Goal: Task Accomplishment & Management: Manage account settings

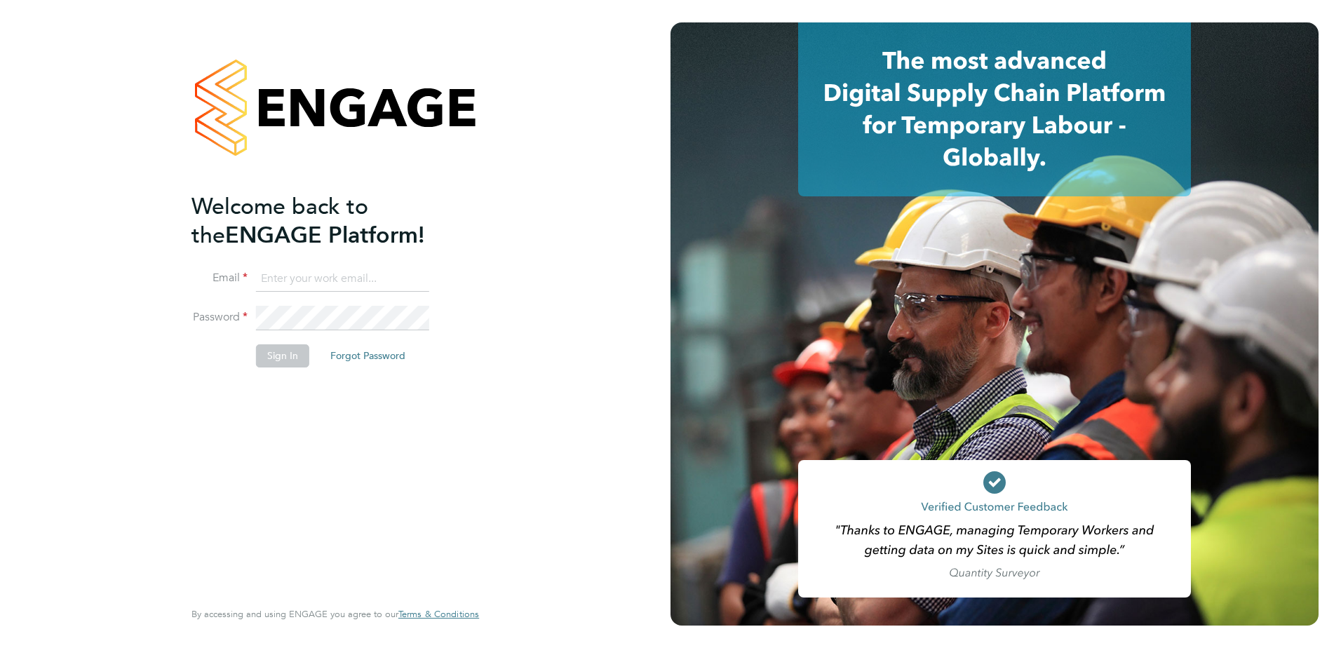
type input "arron@acceptrec.co.uk"
click at [274, 351] on button "Sign In" at bounding box center [282, 355] width 53 height 22
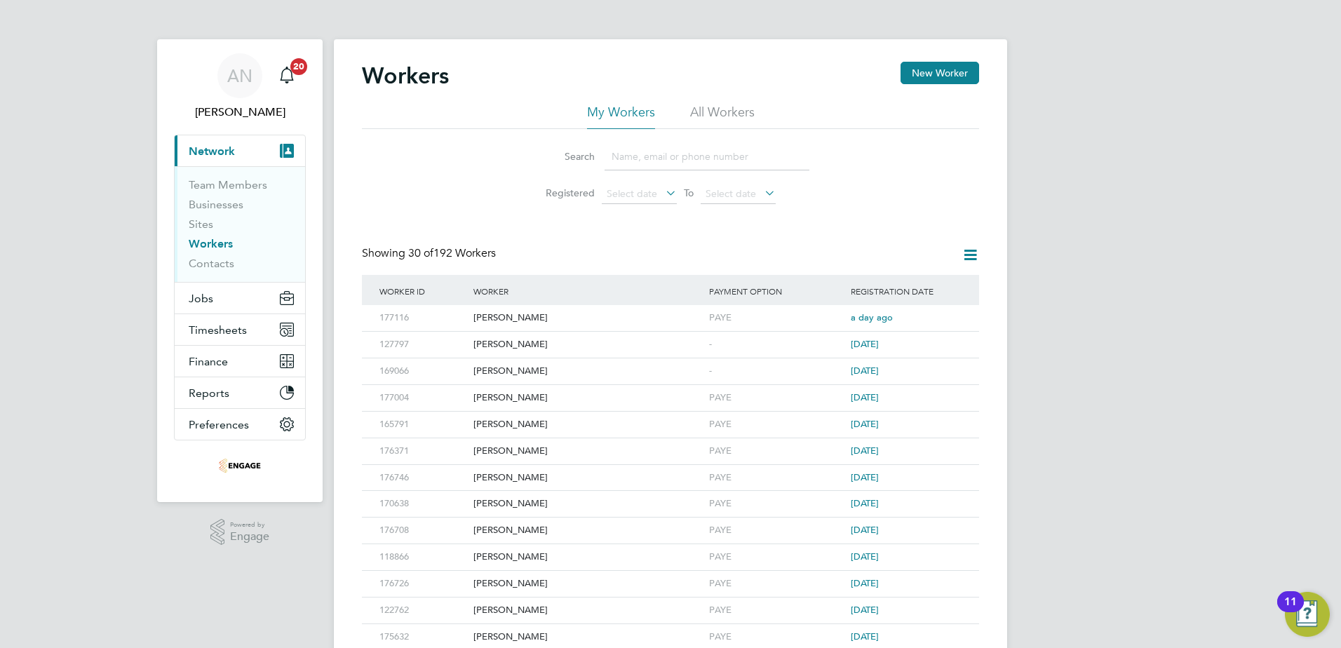
click at [643, 149] on input at bounding box center [707, 156] width 205 height 27
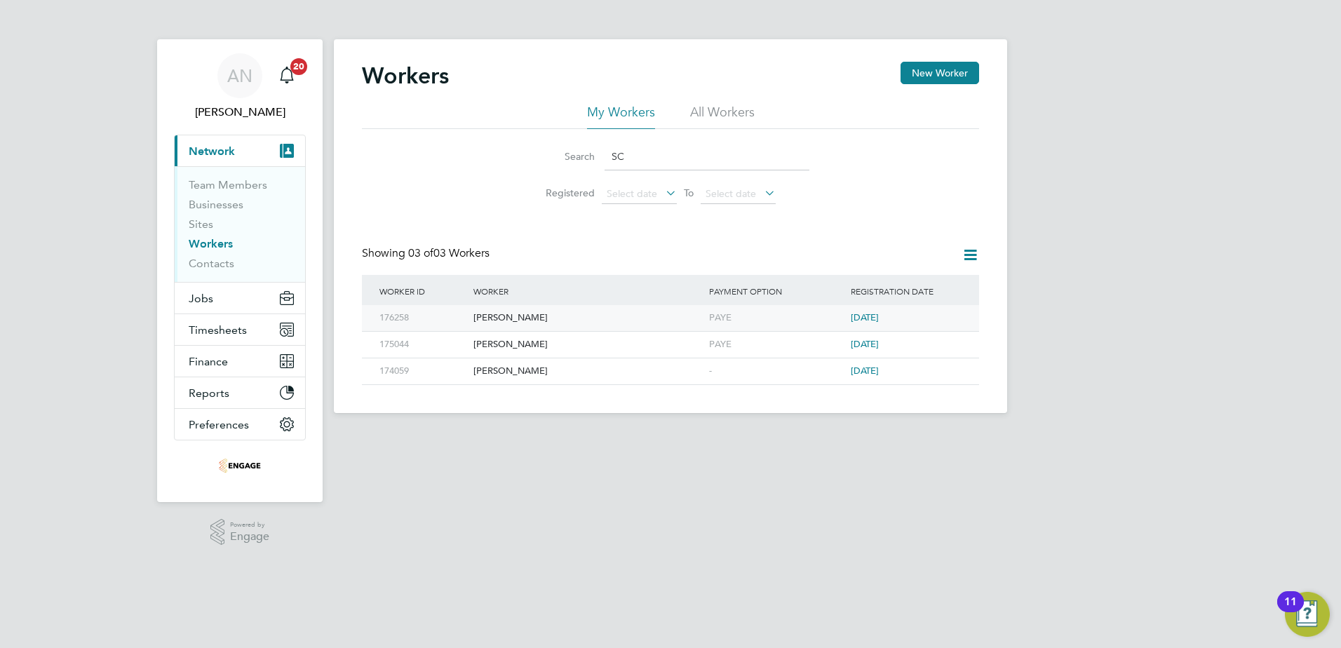
type input "SC"
click at [500, 317] on div "[PERSON_NAME]" at bounding box center [588, 318] width 236 height 26
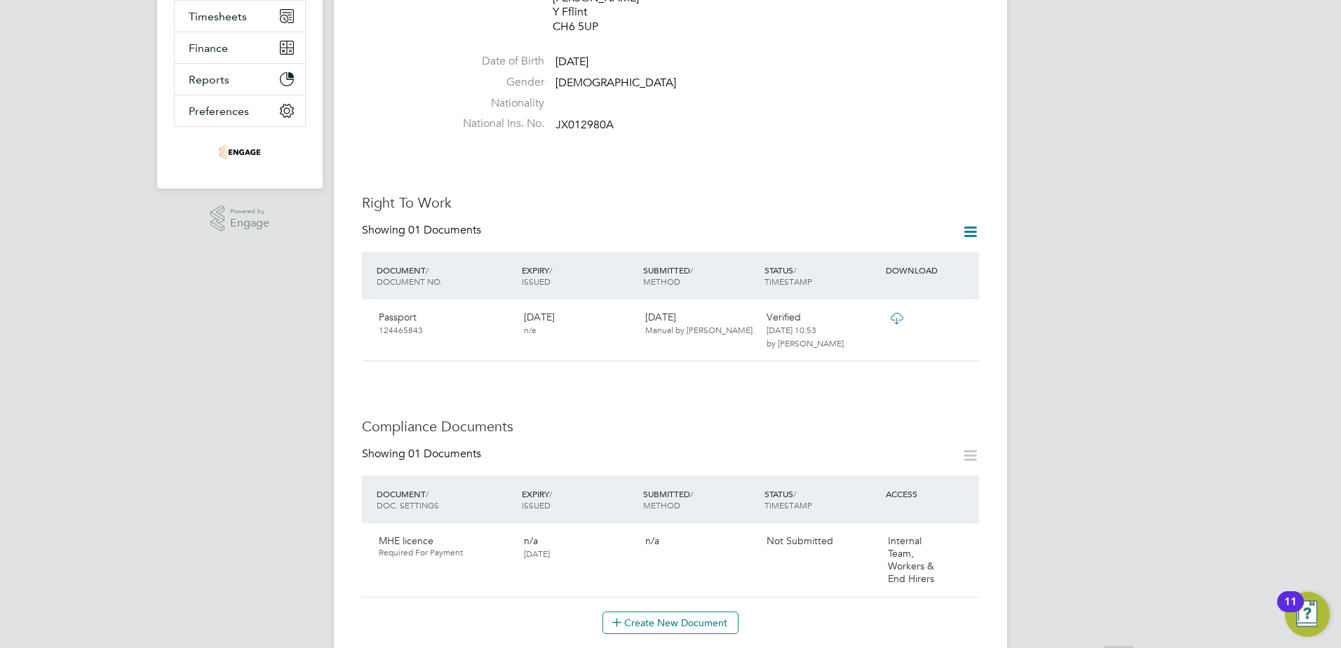
scroll to position [351, 0]
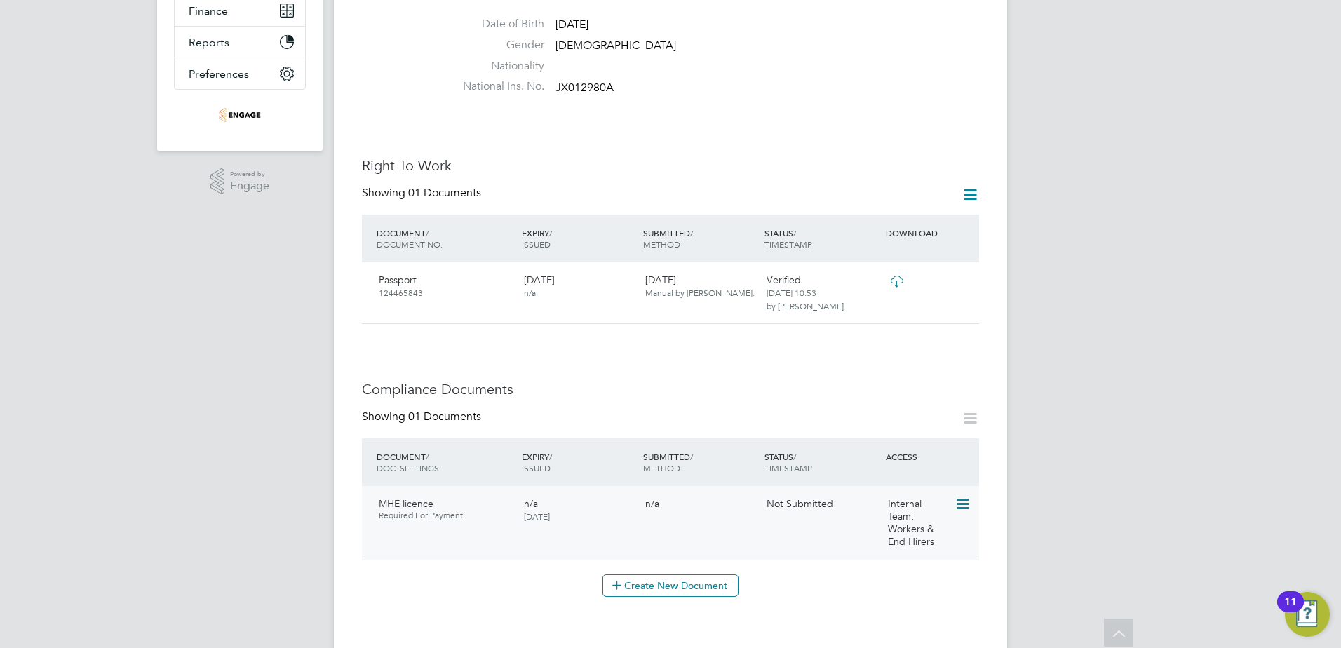
click at [957, 496] on icon at bounding box center [961, 504] width 14 height 17
click at [924, 507] on li "Edit Document" at bounding box center [919, 509] width 98 height 20
type input "MHE licence"
type input "[DATE]"
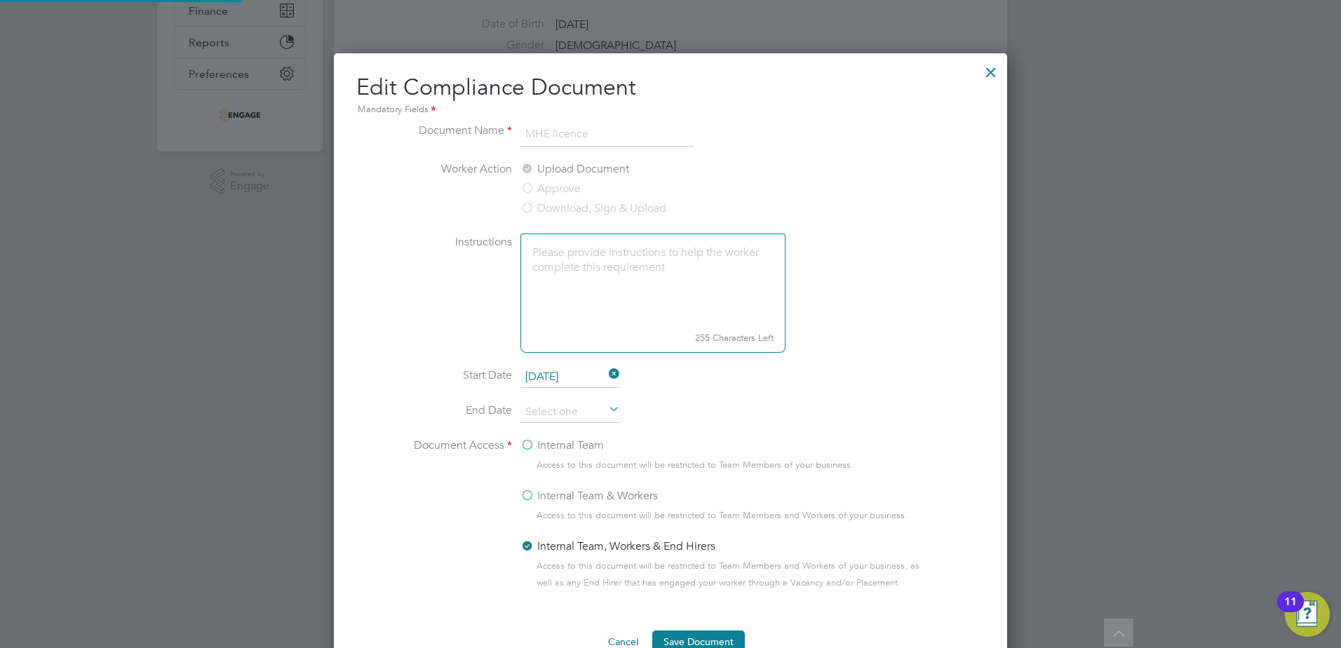
scroll to position [628, 674]
click at [990, 70] on div at bounding box center [990, 68] width 25 height 25
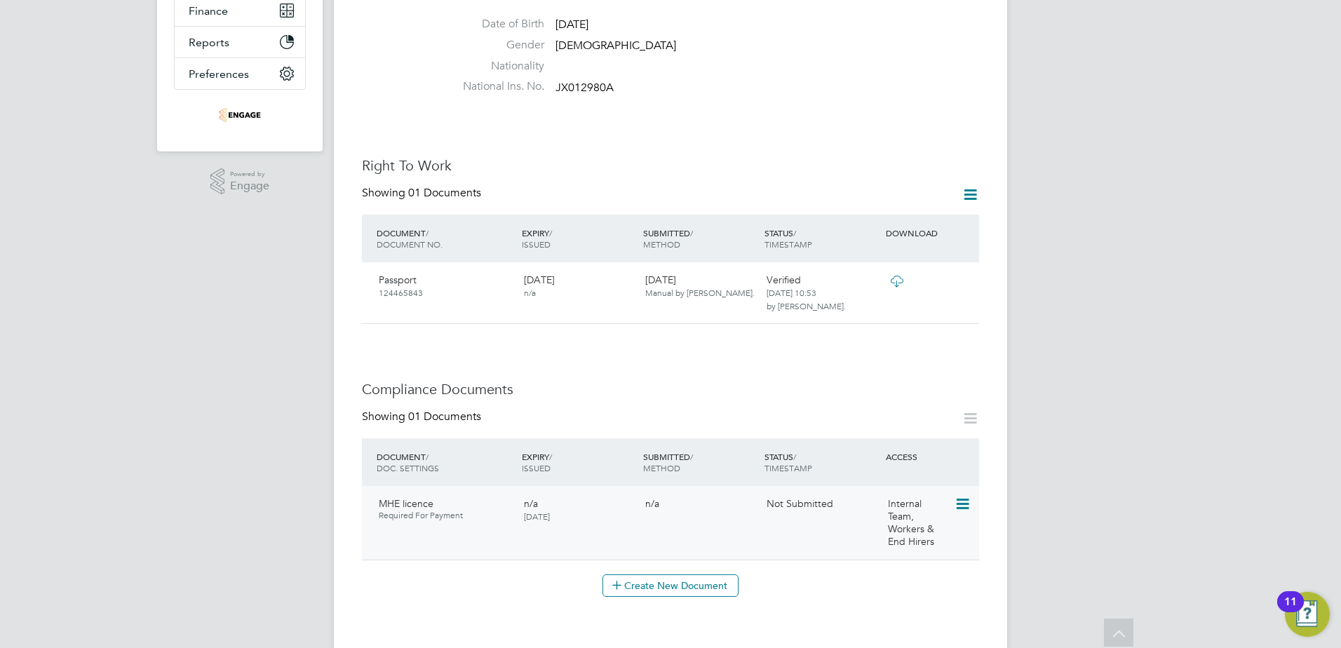
click at [962, 496] on icon at bounding box center [961, 504] width 14 height 17
click at [919, 527] on li "Submit Document" at bounding box center [919, 529] width 98 height 20
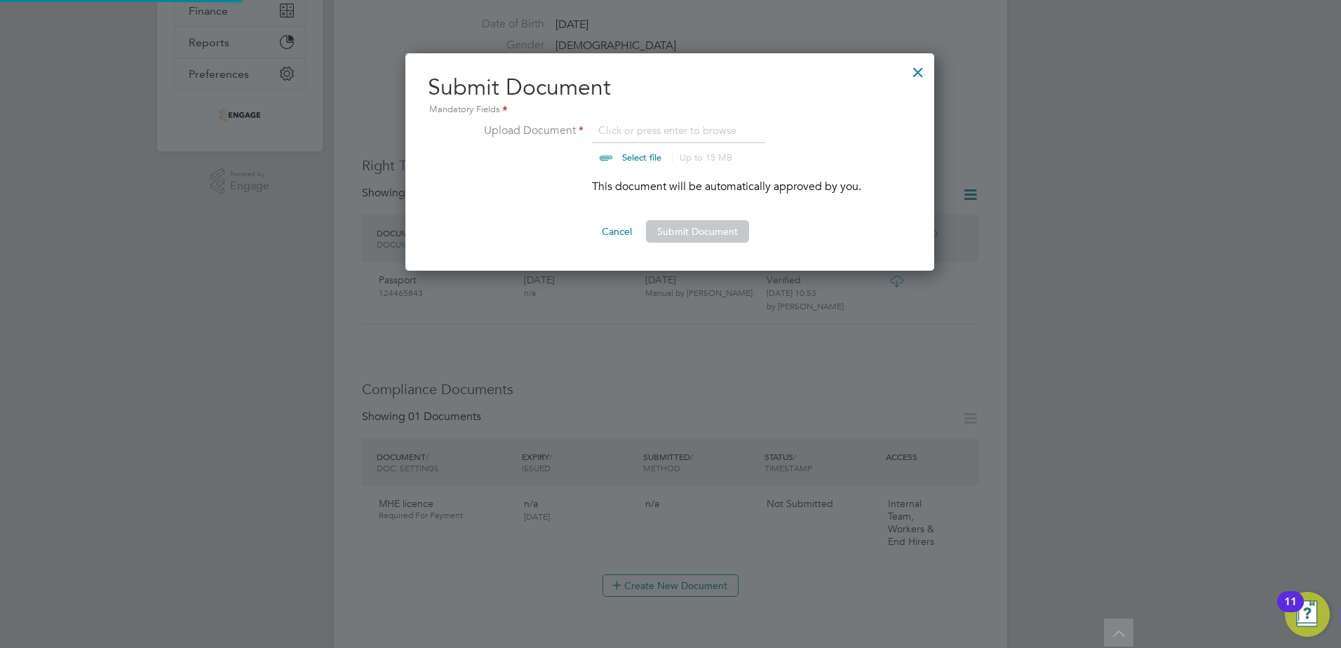
scroll to position [218, 530]
click at [640, 159] on input "file" at bounding box center [655, 143] width 220 height 42
type input "C:\fakepath\[PERSON_NAME] CB card back.jpeg"
click at [680, 226] on button "Submit Document" at bounding box center [697, 231] width 103 height 22
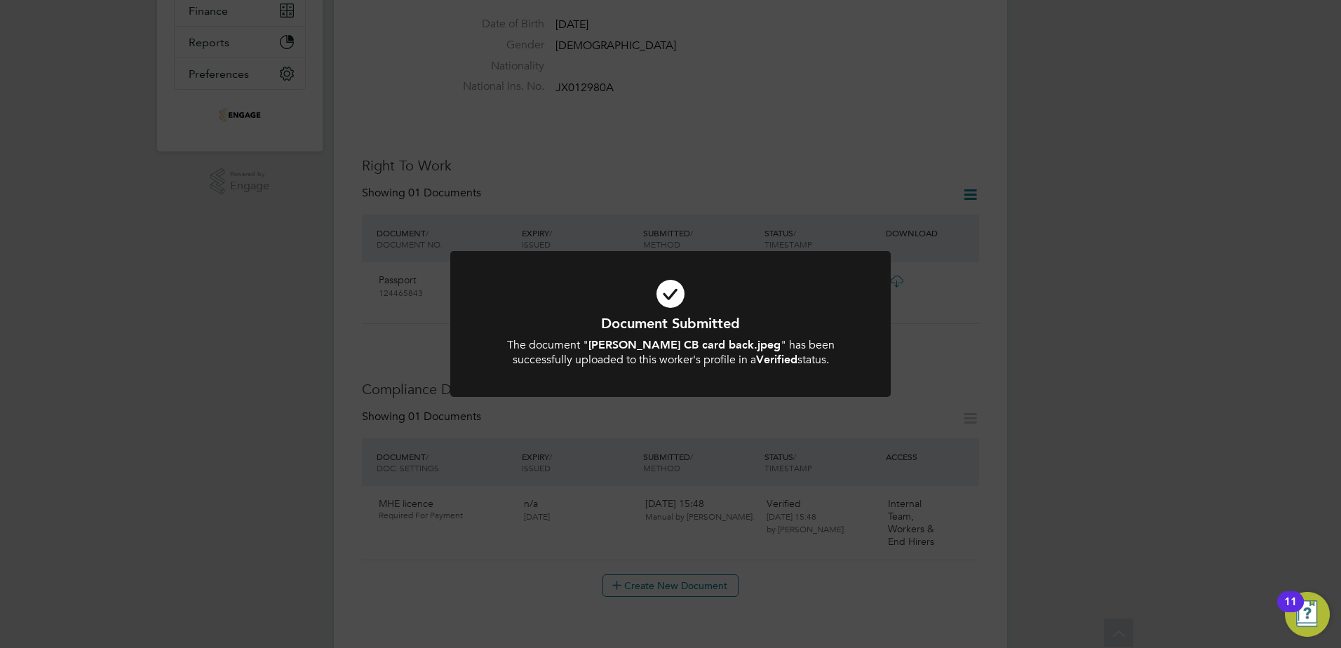
click at [940, 332] on div "Document Submitted The document " [PERSON_NAME] CB card back.jpeg " has been su…" at bounding box center [670, 324] width 1341 height 648
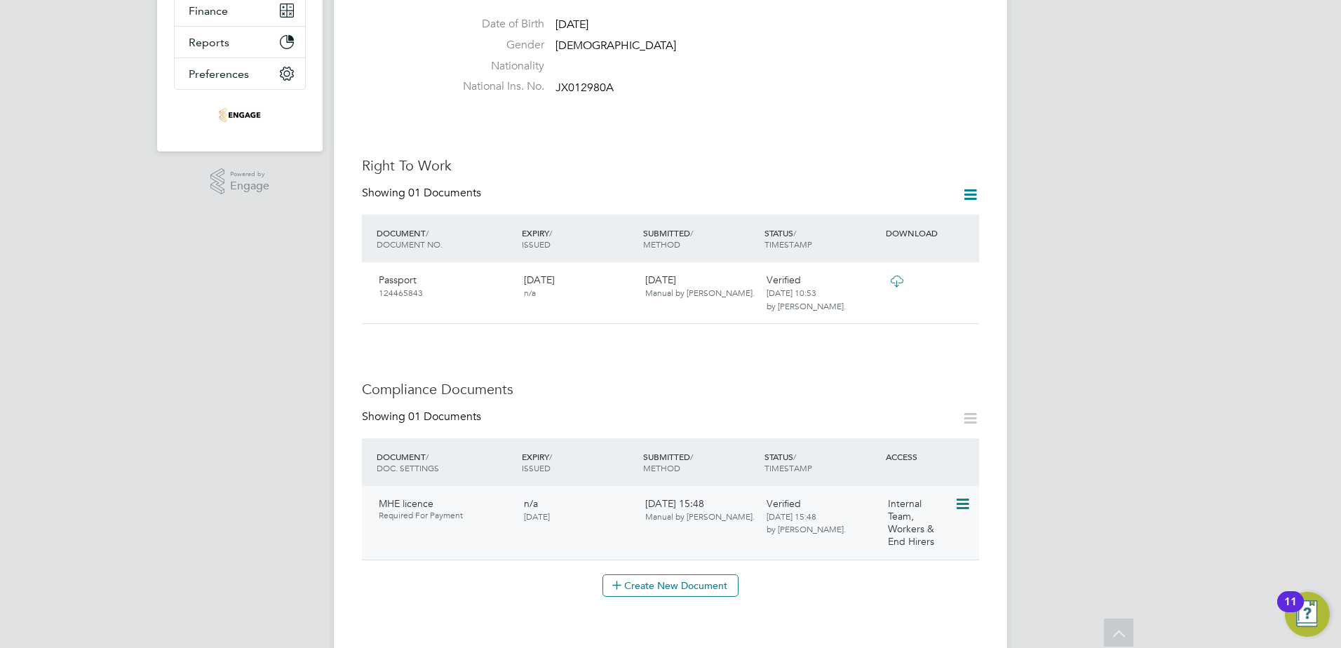
click at [957, 496] on icon at bounding box center [961, 504] width 14 height 17
click at [905, 507] on li "Edit Document" at bounding box center [912, 509] width 112 height 20
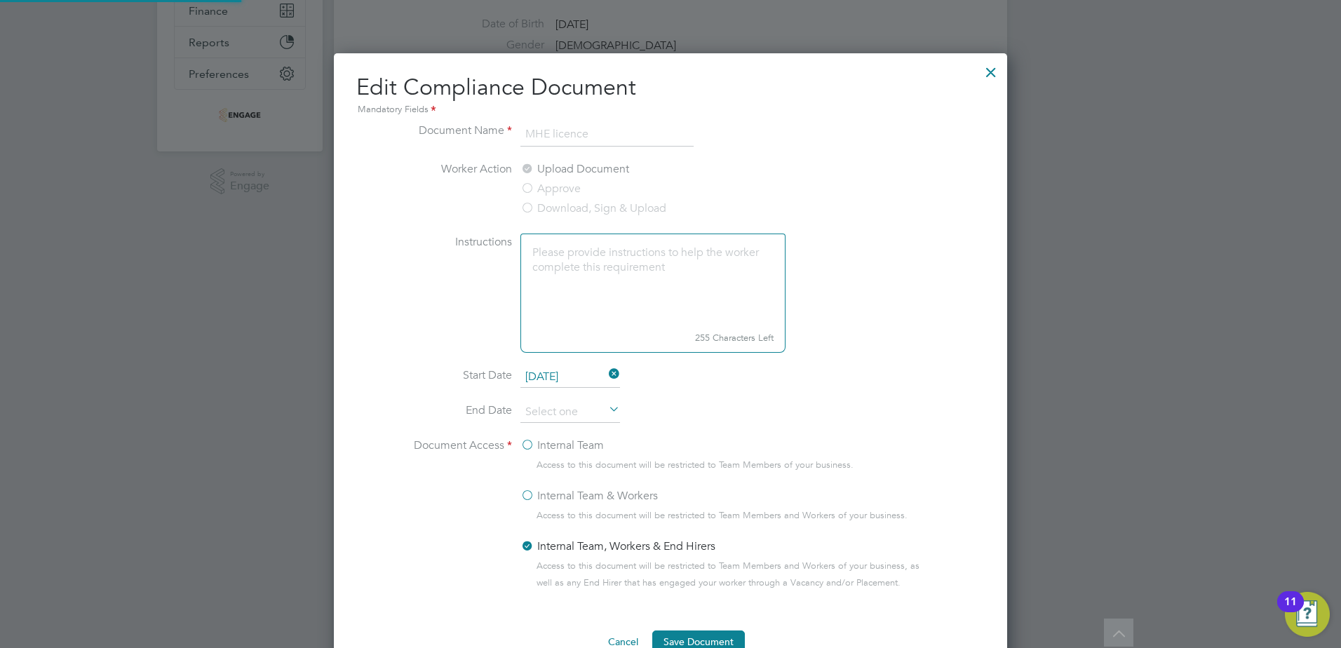
scroll to position [628, 674]
click at [583, 374] on input "[DATE]" at bounding box center [570, 377] width 100 height 21
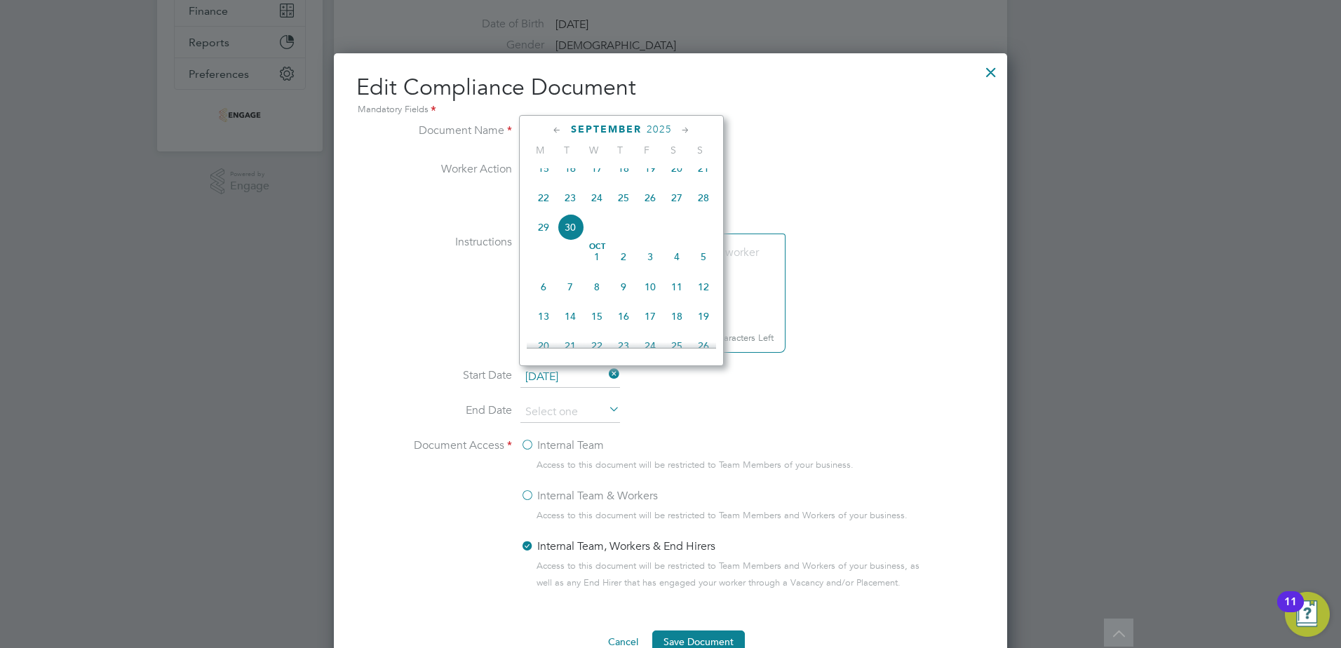
click at [662, 124] on span "2025" at bounding box center [659, 129] width 25 height 12
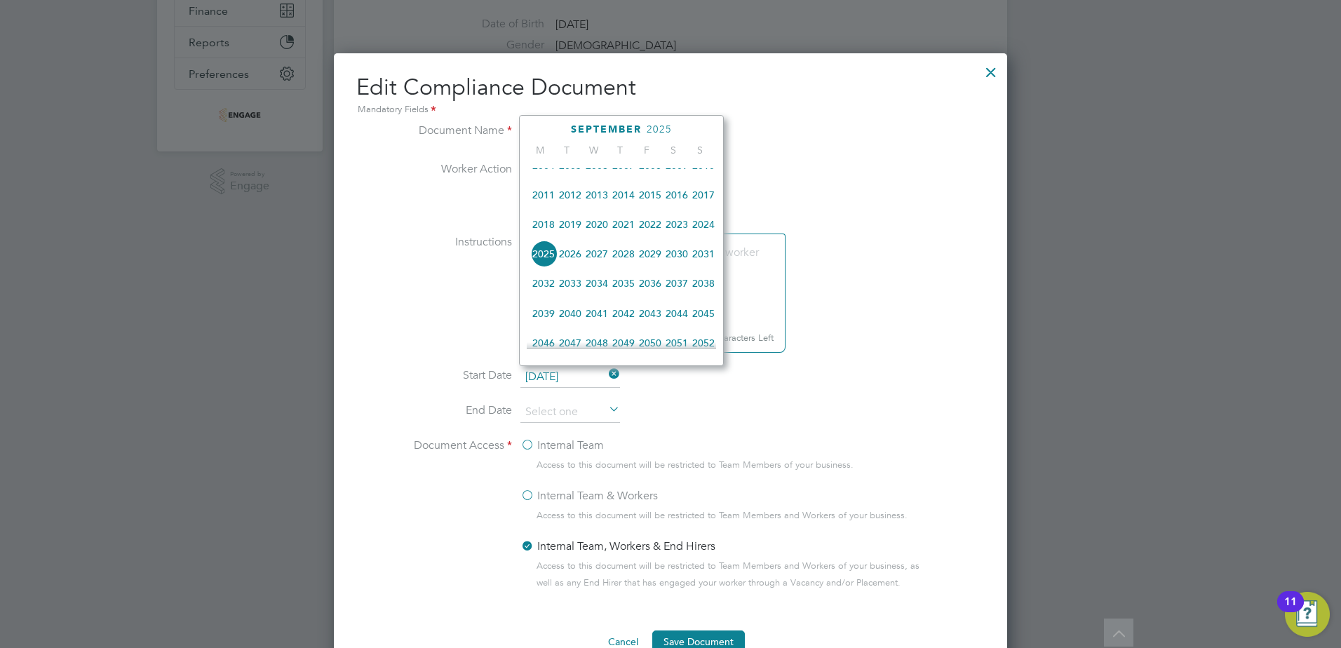
click at [618, 232] on span "2021" at bounding box center [623, 224] width 27 height 27
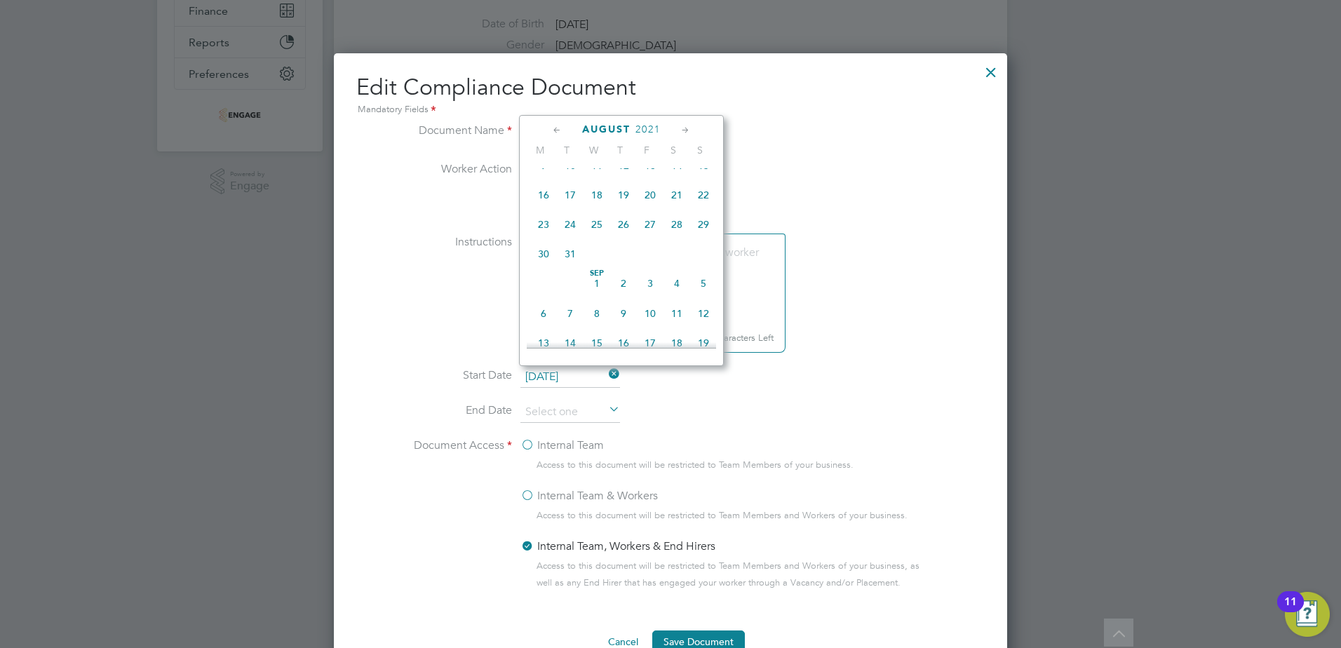
click at [558, 131] on icon at bounding box center [557, 130] width 13 height 15
click at [673, 213] on span "10" at bounding box center [676, 208] width 27 height 27
type input "[DATE]"
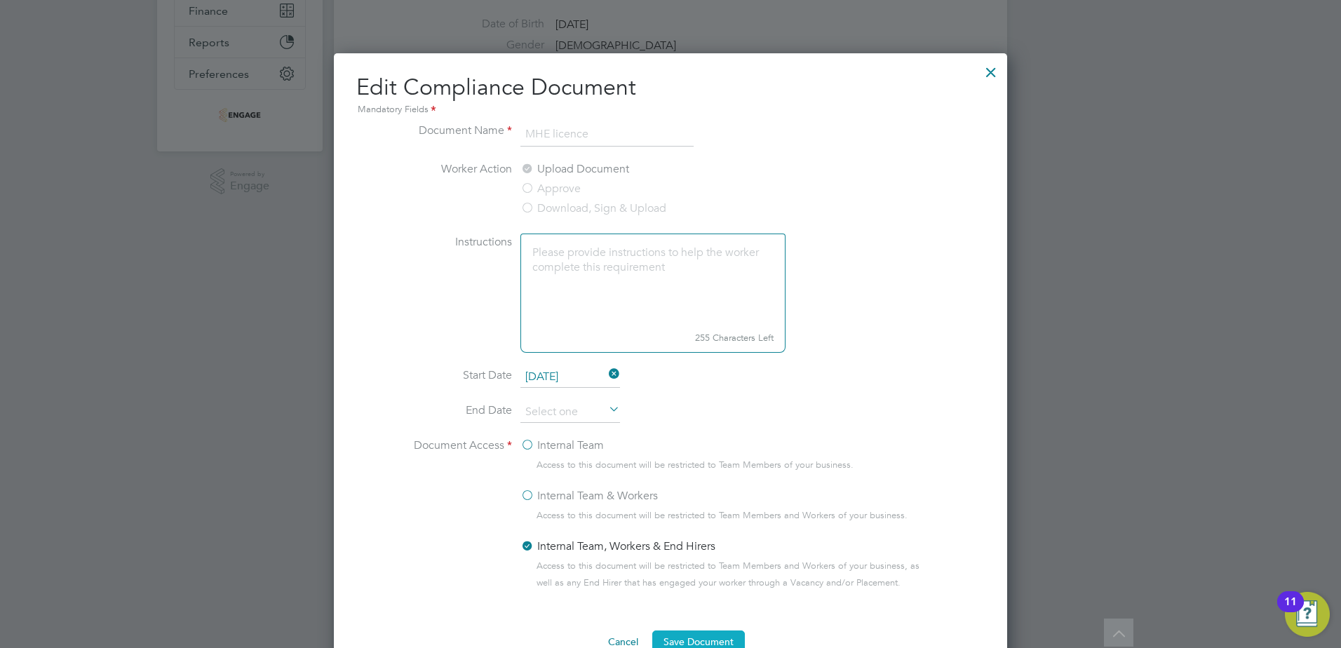
click at [694, 633] on button "Save Document" at bounding box center [698, 641] width 93 height 22
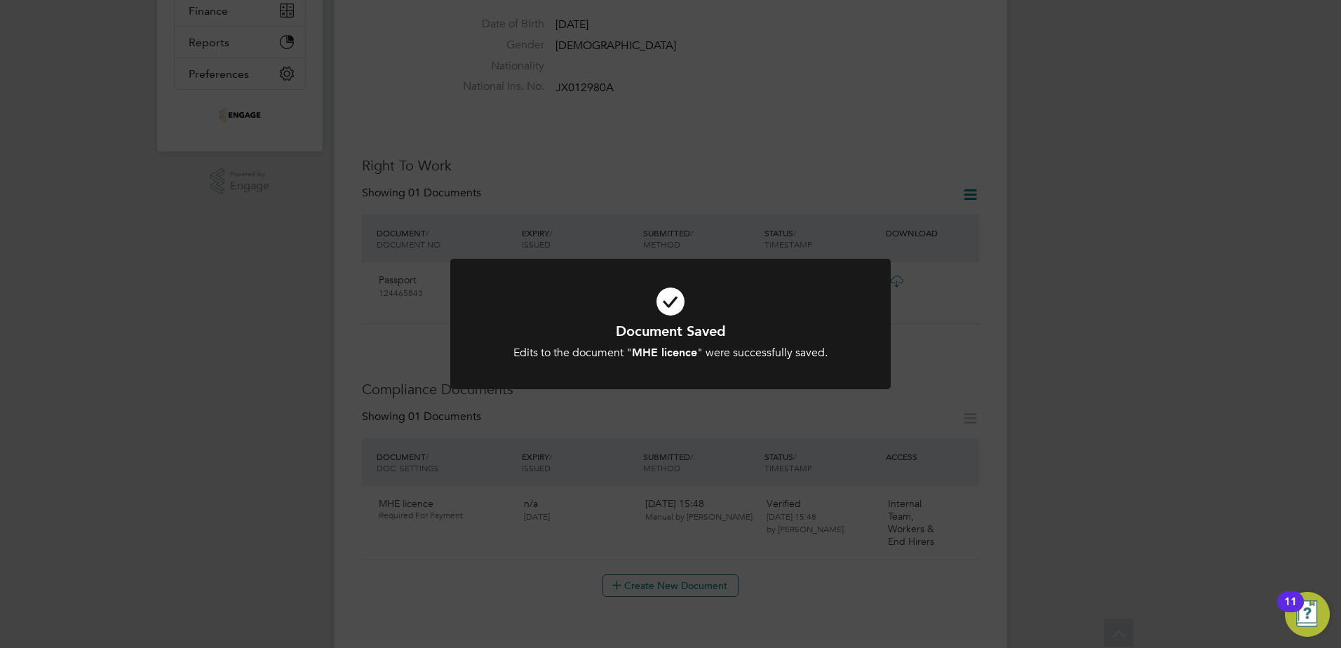
click at [779, 118] on div "Document Saved Edits to the document " MHE licence " were successfully saved. C…" at bounding box center [670, 324] width 1341 height 648
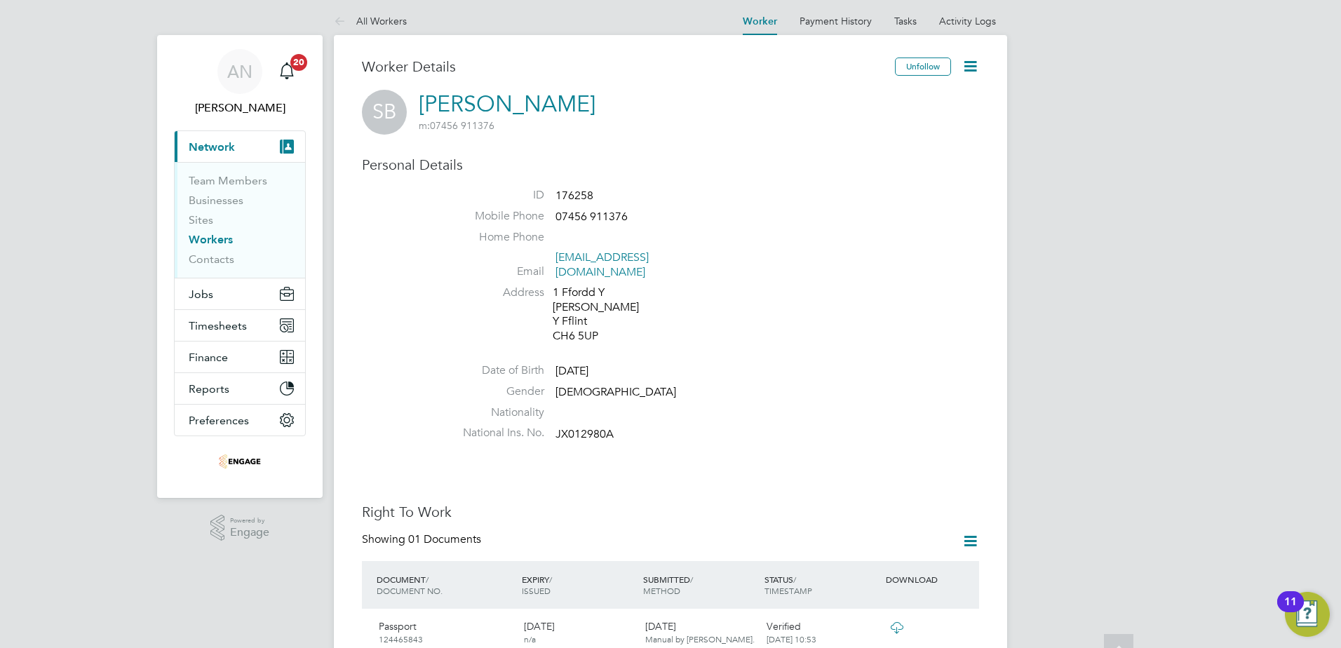
scroll to position [0, 0]
